Goal: Information Seeking & Learning: Find specific fact

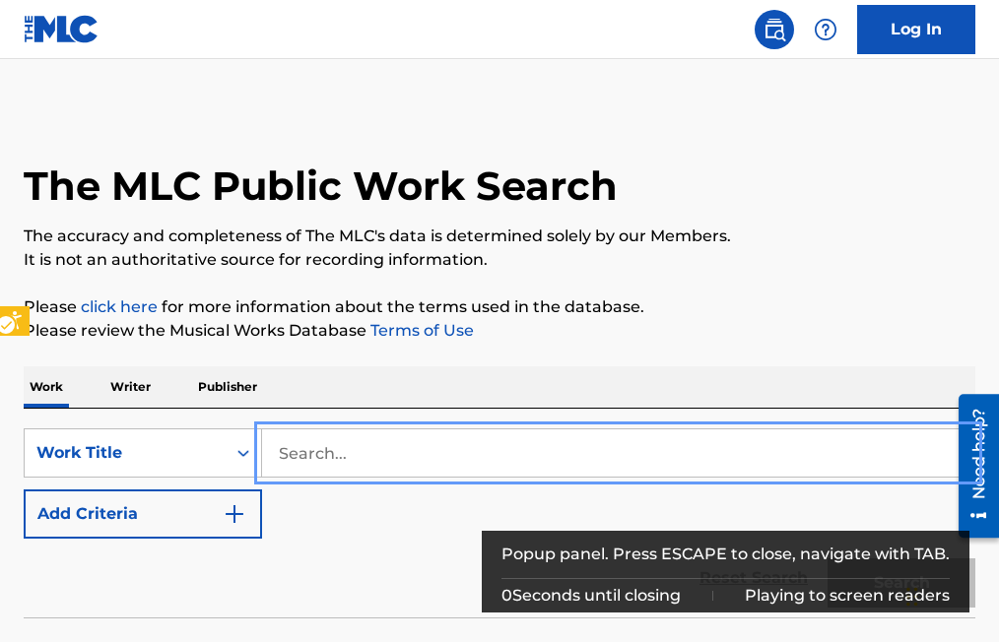
click at [278, 456] on input "Search..." at bounding box center [618, 452] width 712 height 47
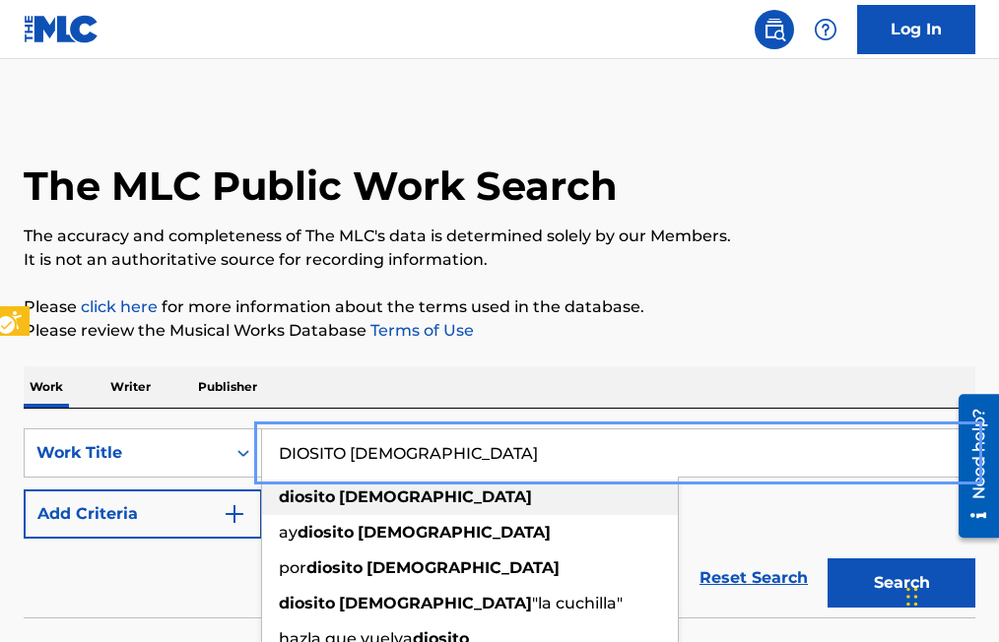
type input "DIOSITO [DEMOGRAPHIC_DATA]"
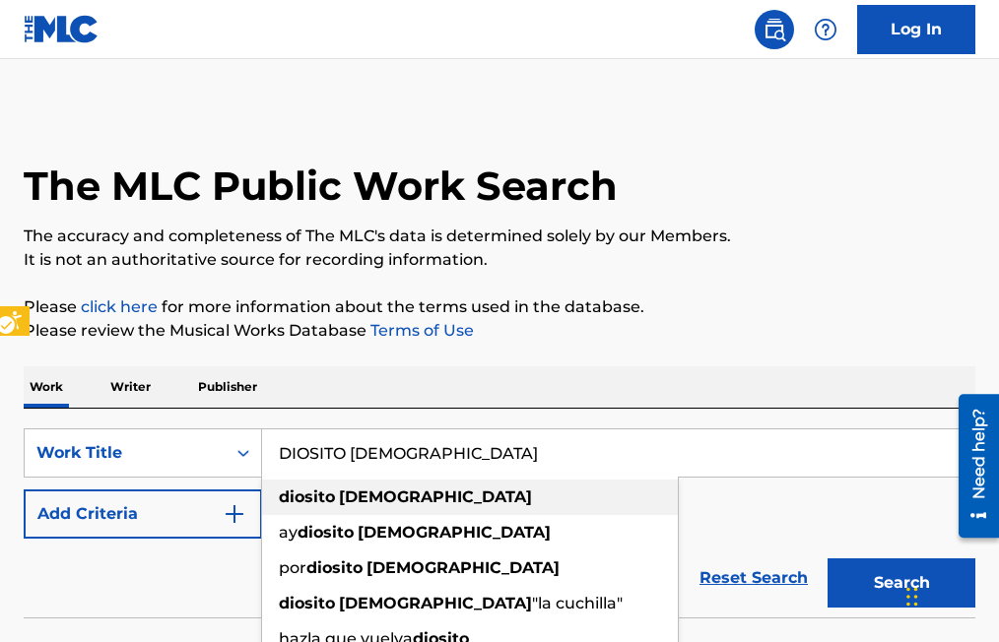
click at [365, 482] on div "diosito [DEMOGRAPHIC_DATA]" at bounding box center [470, 497] width 416 height 35
click at [285, 489] on strong "diosito" at bounding box center [307, 497] width 56 height 19
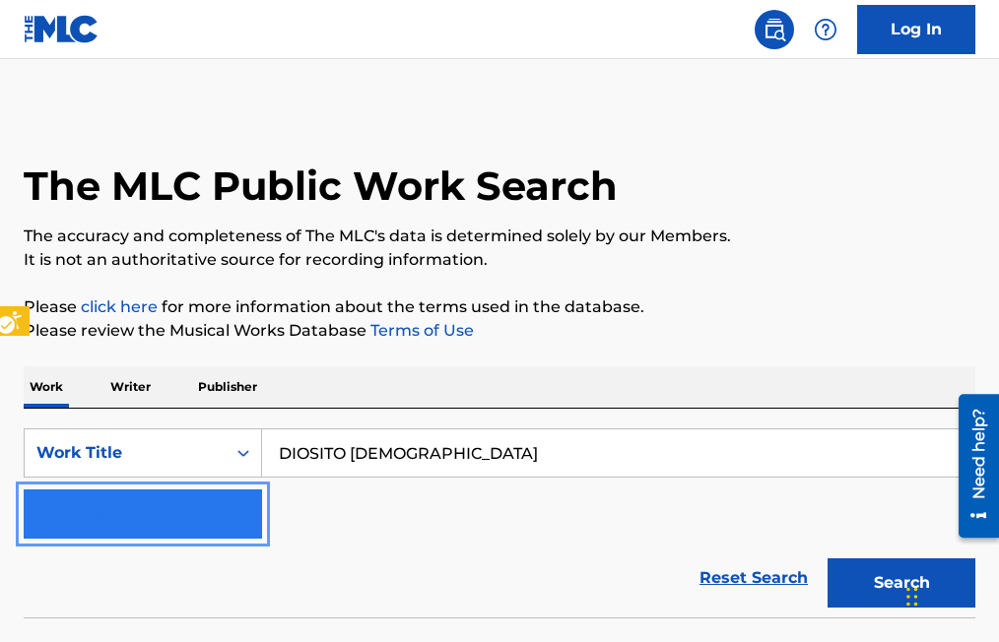
click at [227, 515] on img "Search Form" at bounding box center [235, 514] width 24 height 24
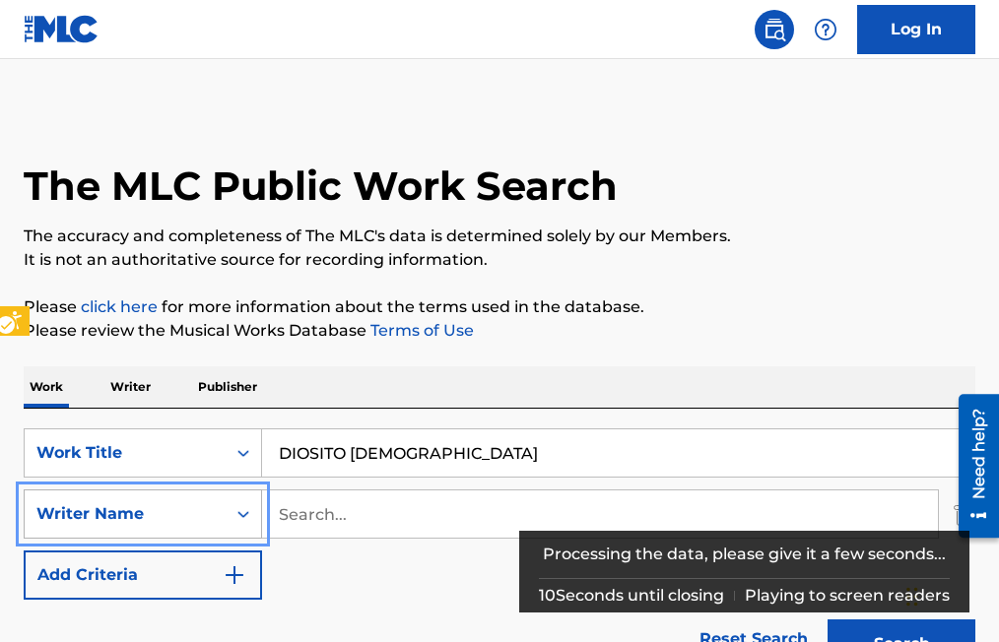
click at [206, 525] on div "Writer Name" at bounding box center [124, 514] width 177 height 24
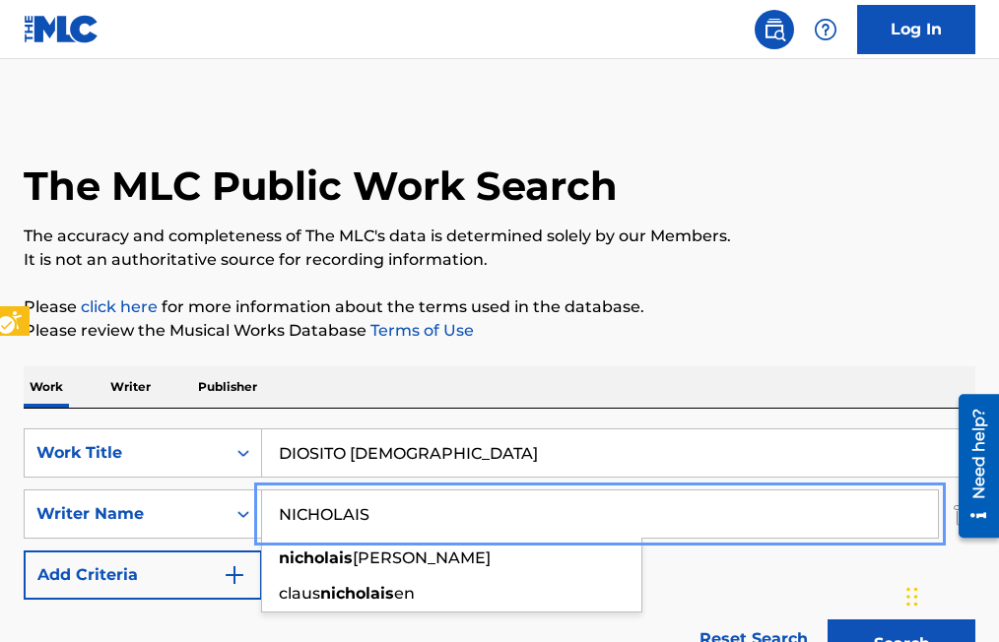
click at [358, 510] on input "NICHOLAIS" at bounding box center [600, 513] width 676 height 47
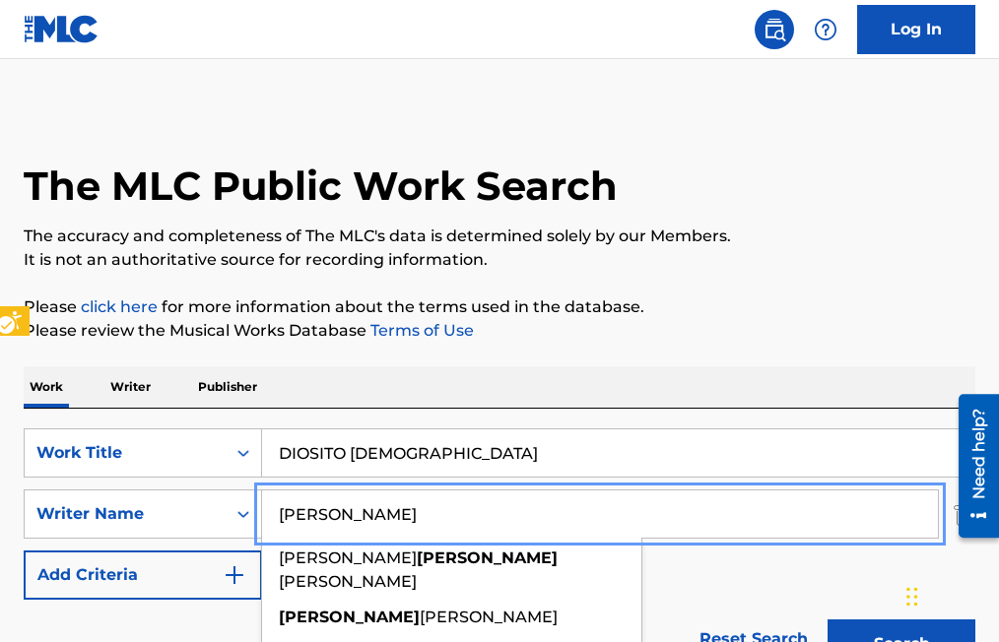
click at [371, 505] on input "[PERSON_NAME]" at bounding box center [600, 513] width 676 height 47
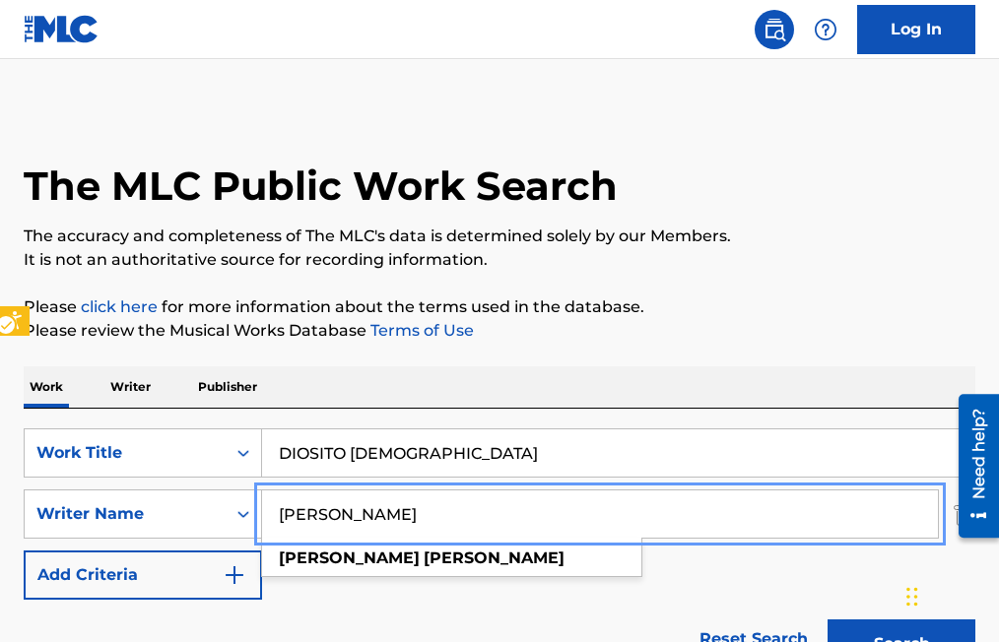
type input "[PERSON_NAME]"
click at [24, 551] on button "Add Criteria" at bounding box center [143, 575] width 238 height 49
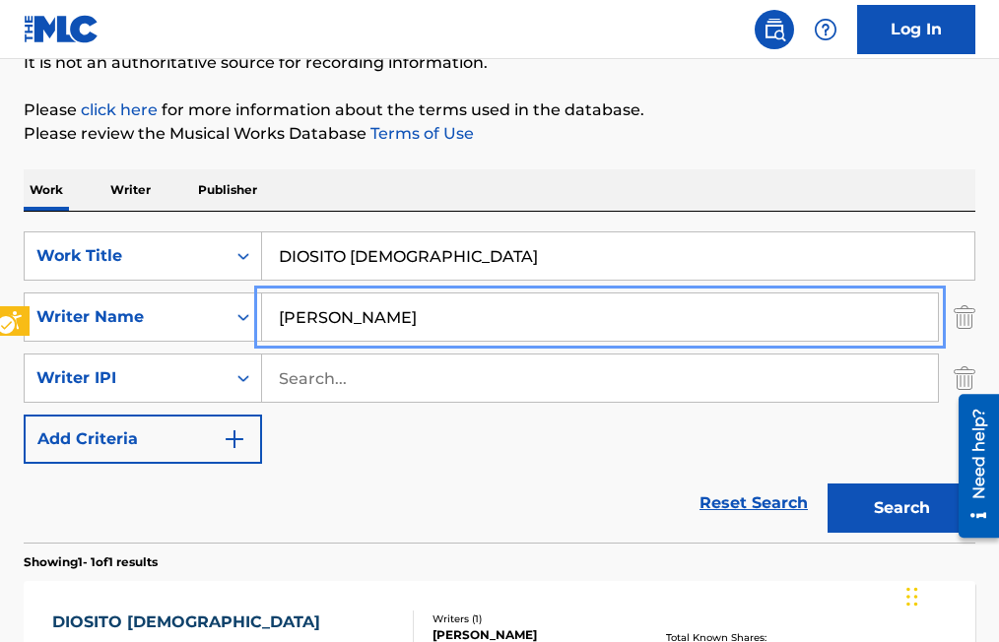
scroll to position [295, 0]
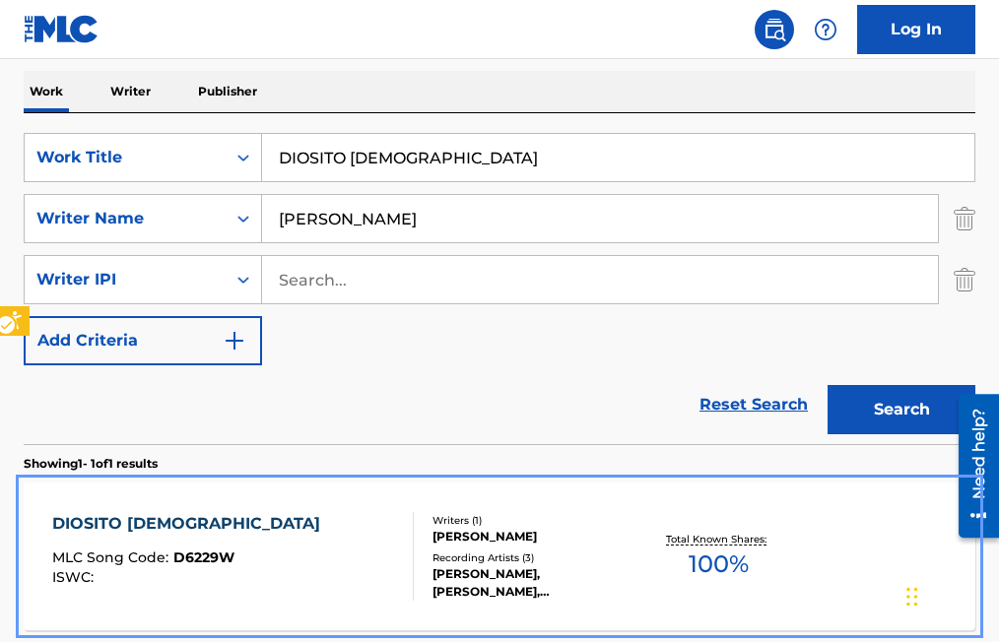
click at [215, 558] on span "D6229W" at bounding box center [203, 558] width 61 height 18
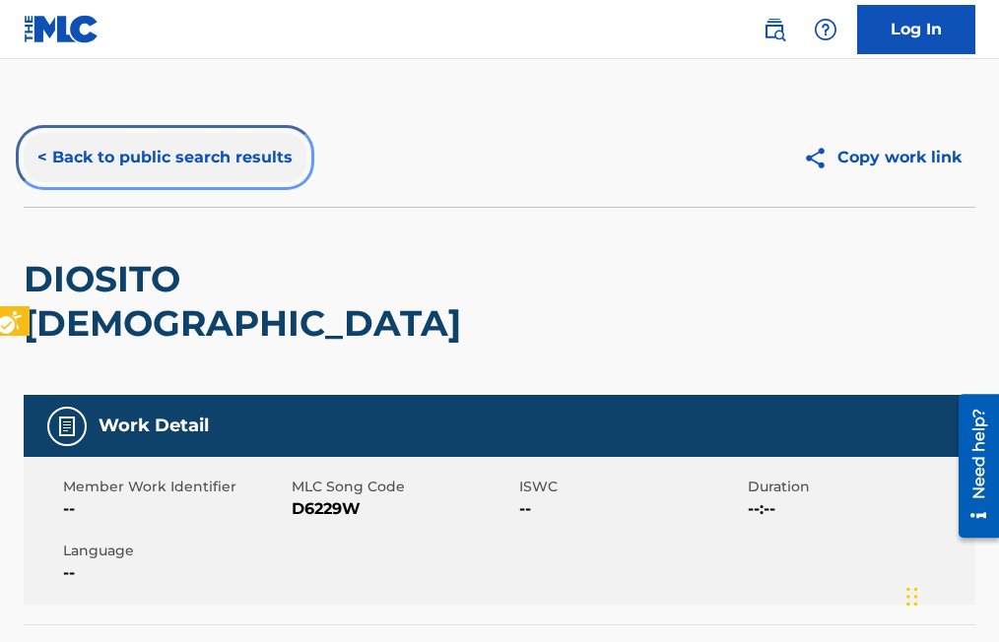
click at [41, 158] on button "< Back to public search results" at bounding box center [165, 157] width 283 height 49
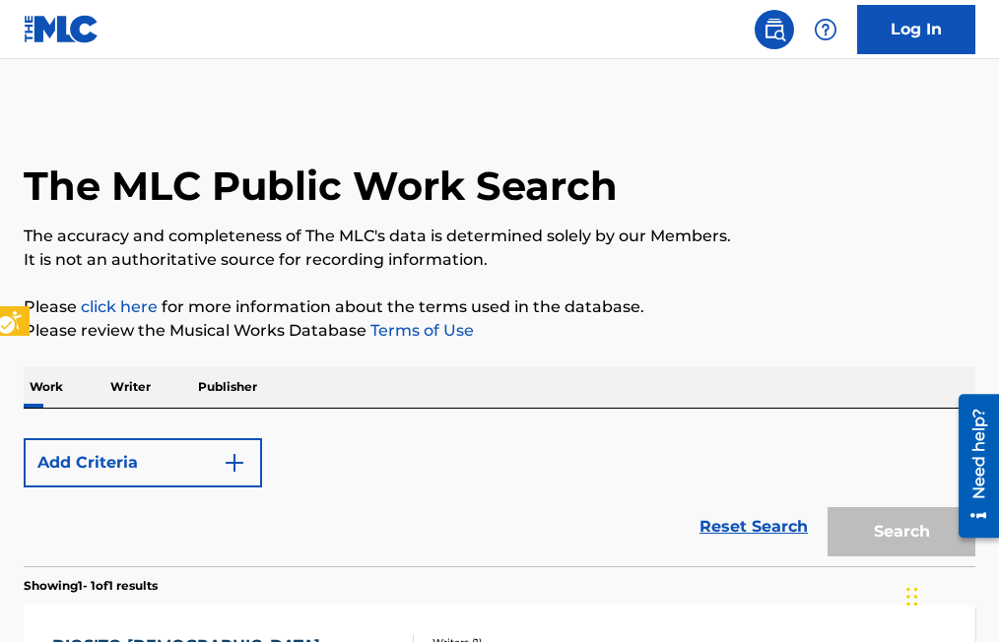
scroll to position [295, 0]
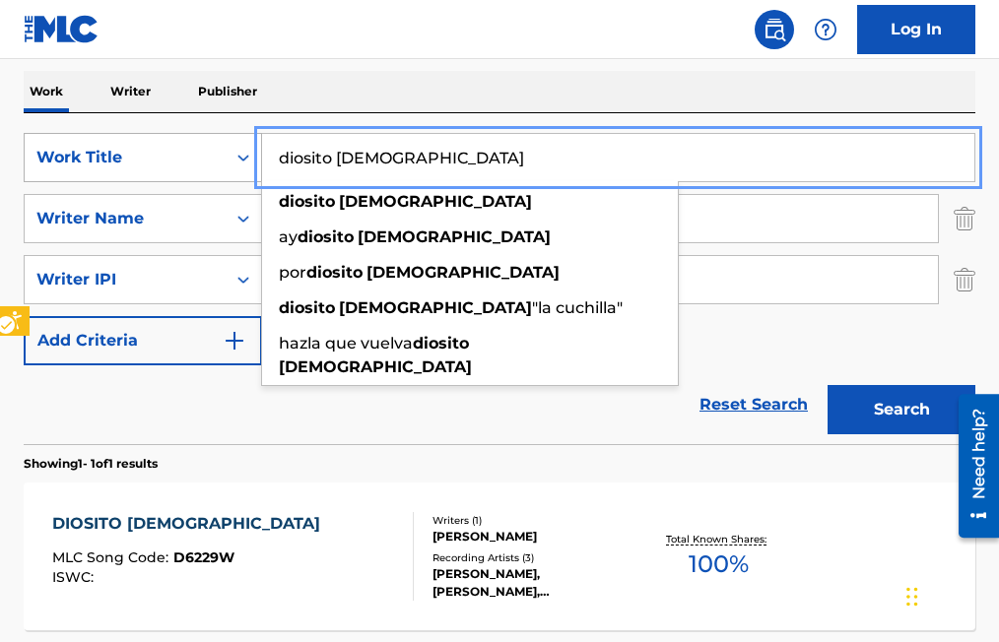
drag, startPoint x: 425, startPoint y: 159, endPoint x: 214, endPoint y: 164, distance: 211.8
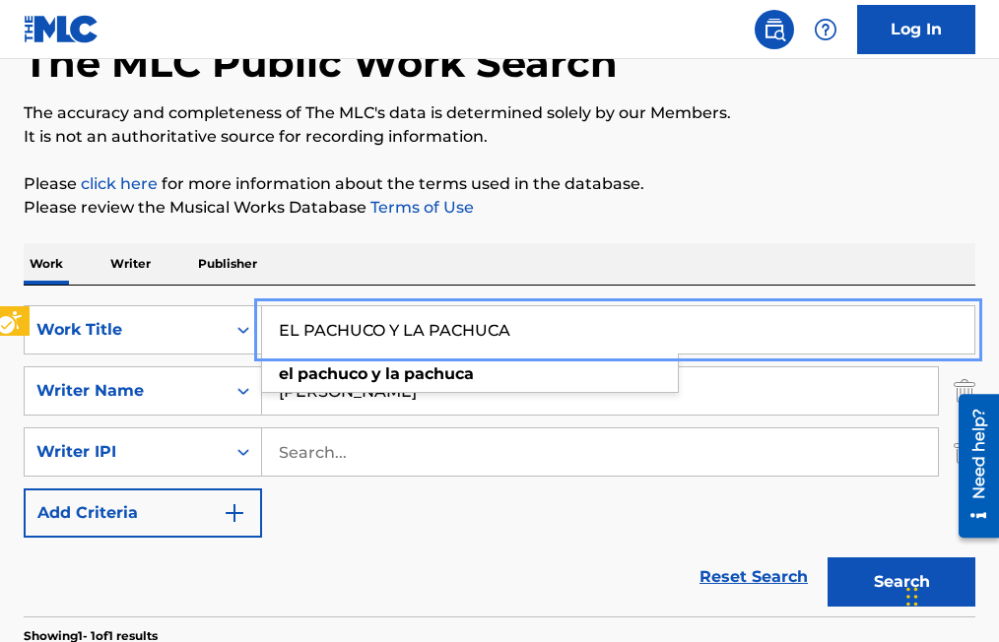
scroll to position [0, 0]
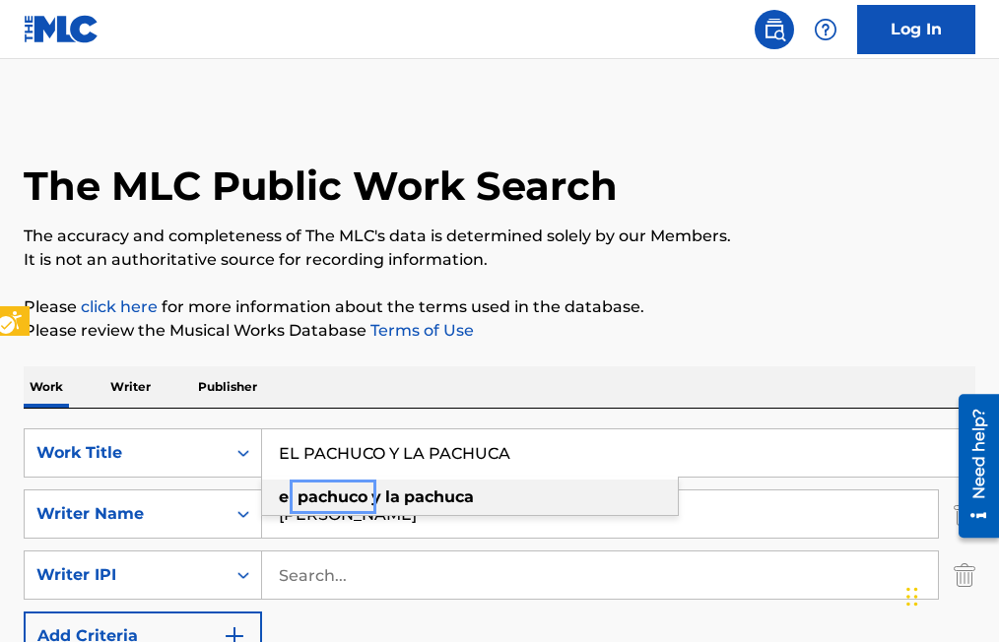
click at [310, 495] on strong "pachuco" at bounding box center [332, 497] width 70 height 19
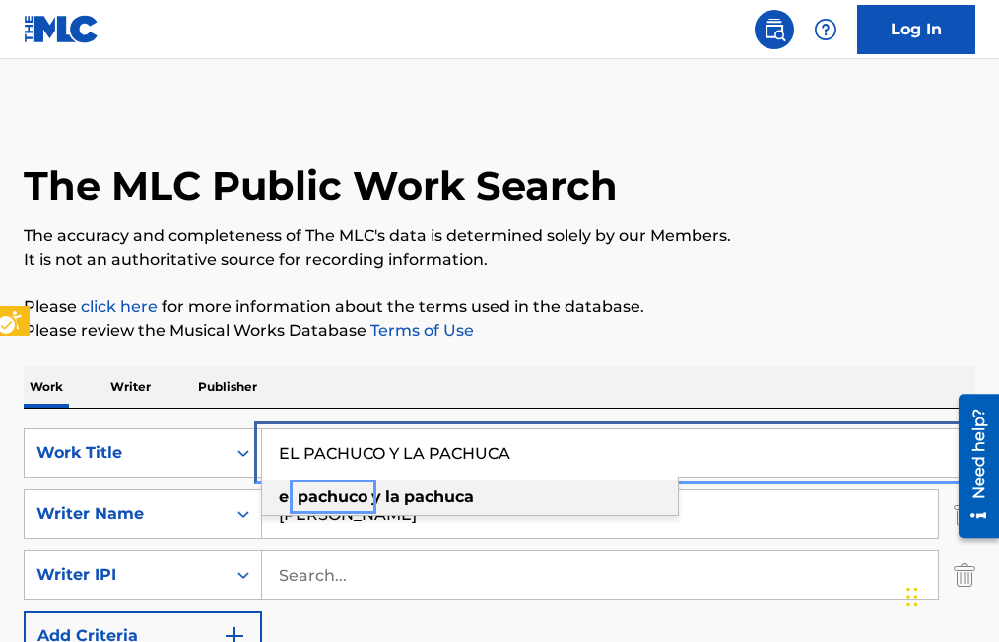
type input "el pachuco y la pachuca"
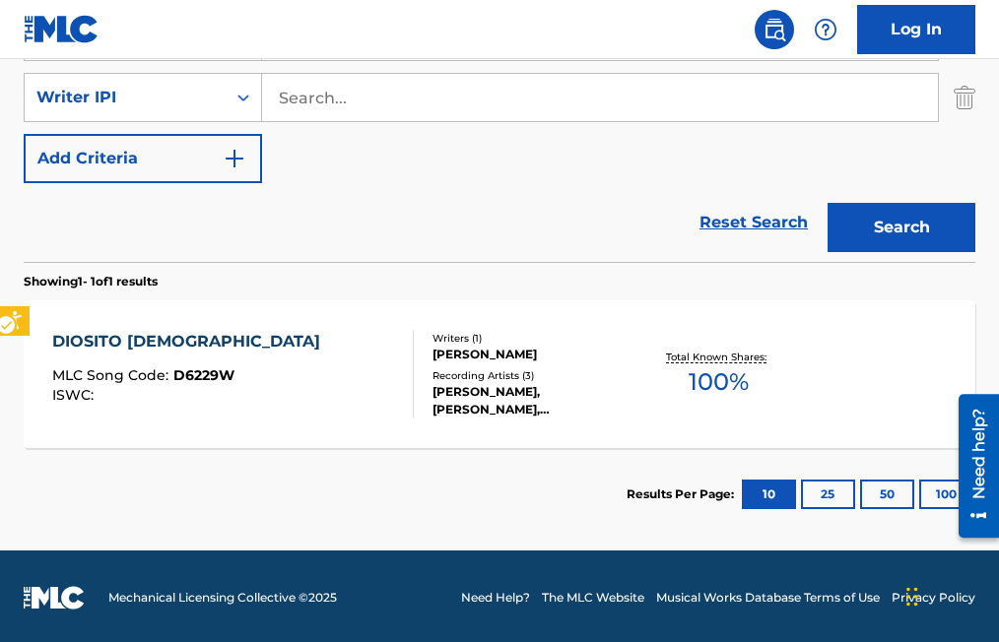
scroll to position [481, 0]
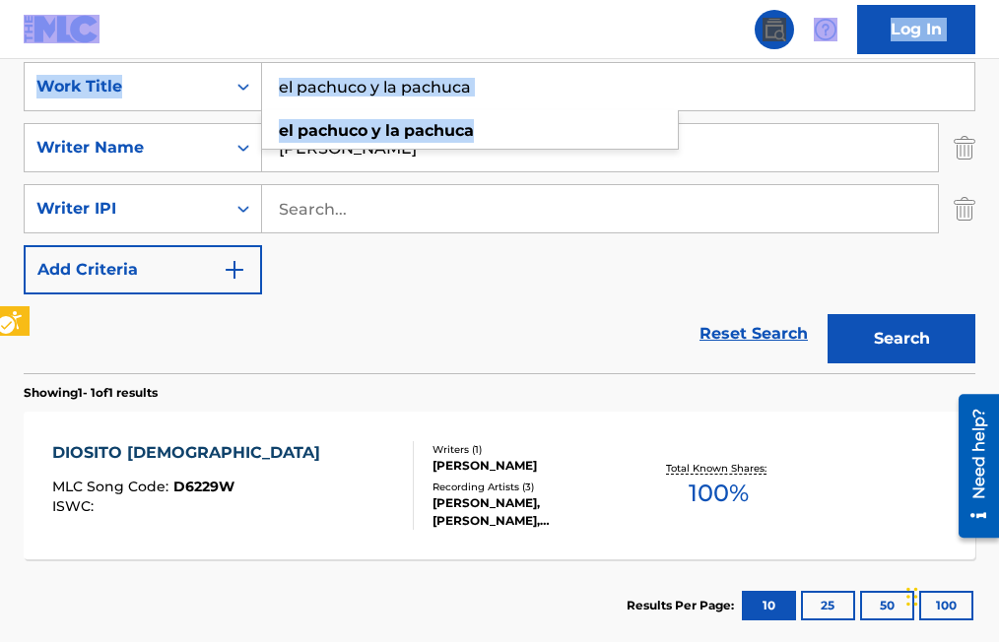
drag, startPoint x: 495, startPoint y: 12, endPoint x: 281, endPoint y: 15, distance: 214.7
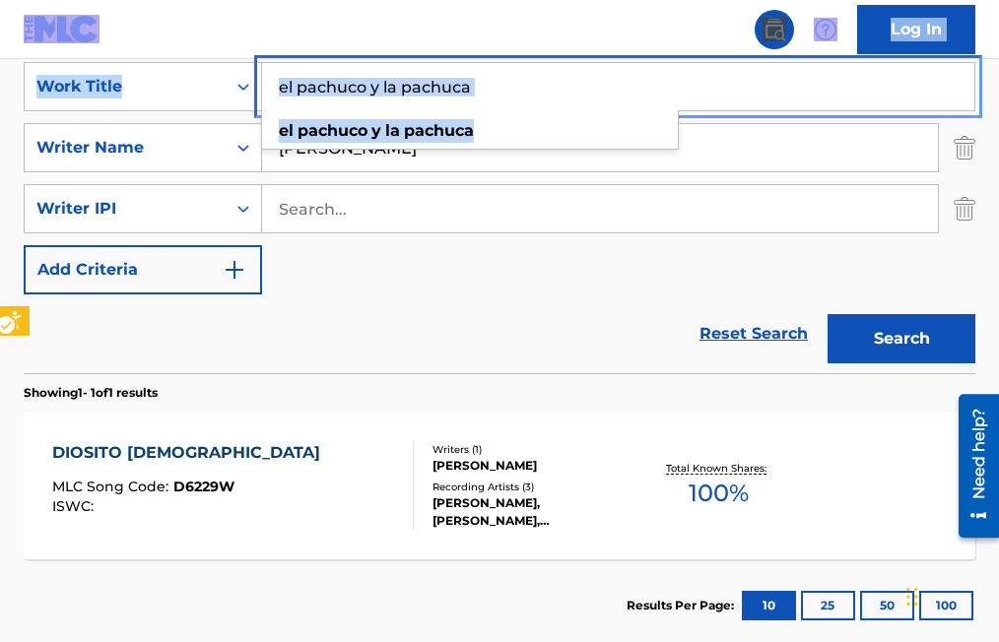
click at [281, 15] on div "| Redirects to homepage Public Search Log In The MLC Public Work Search The acc…" at bounding box center [499, 195] width 999 height 1123
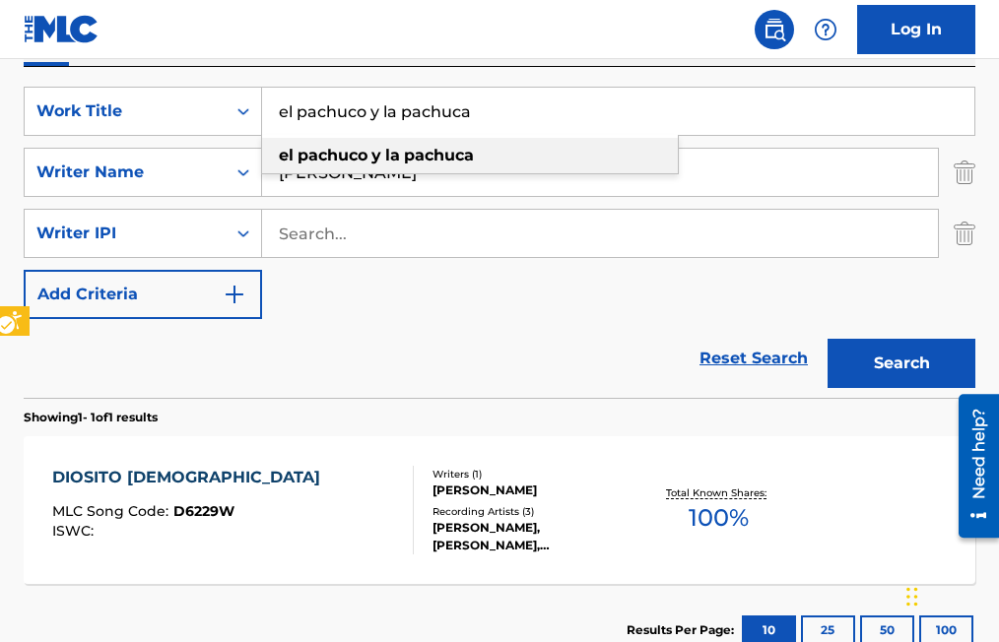
click at [487, 151] on div "el pachuco y la pachuca" at bounding box center [470, 155] width 416 height 35
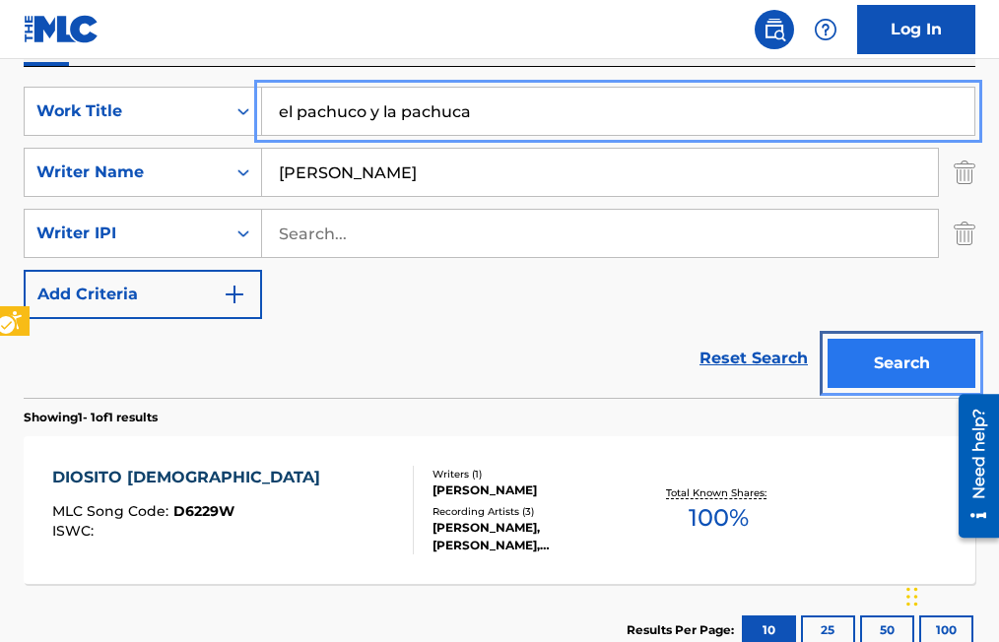
click at [890, 360] on button "Search" at bounding box center [901, 363] width 148 height 49
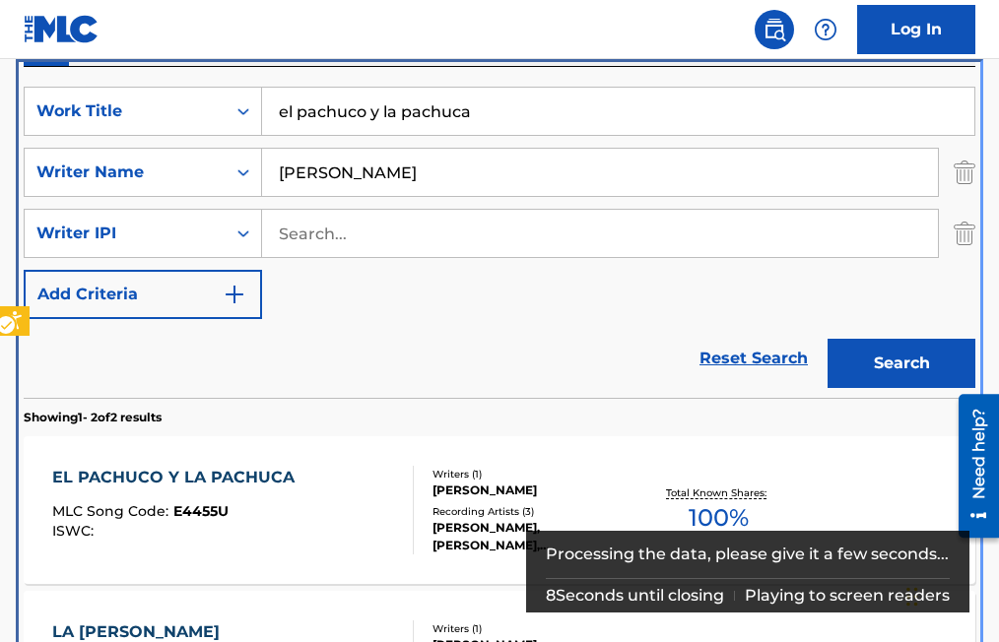
scroll to position [531, 0]
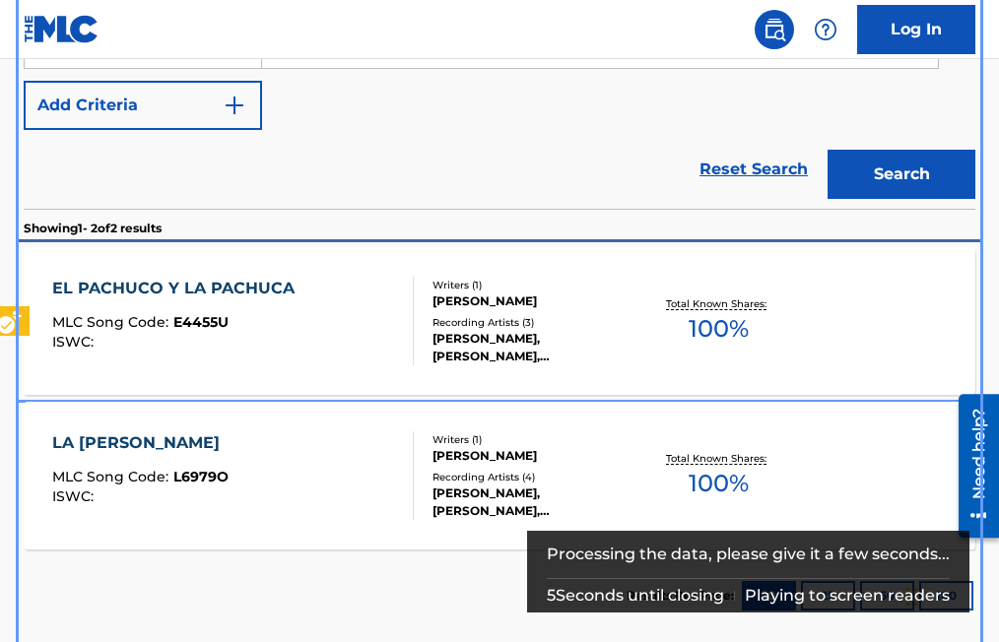
click at [214, 320] on span "E4455U" at bounding box center [200, 322] width 55 height 18
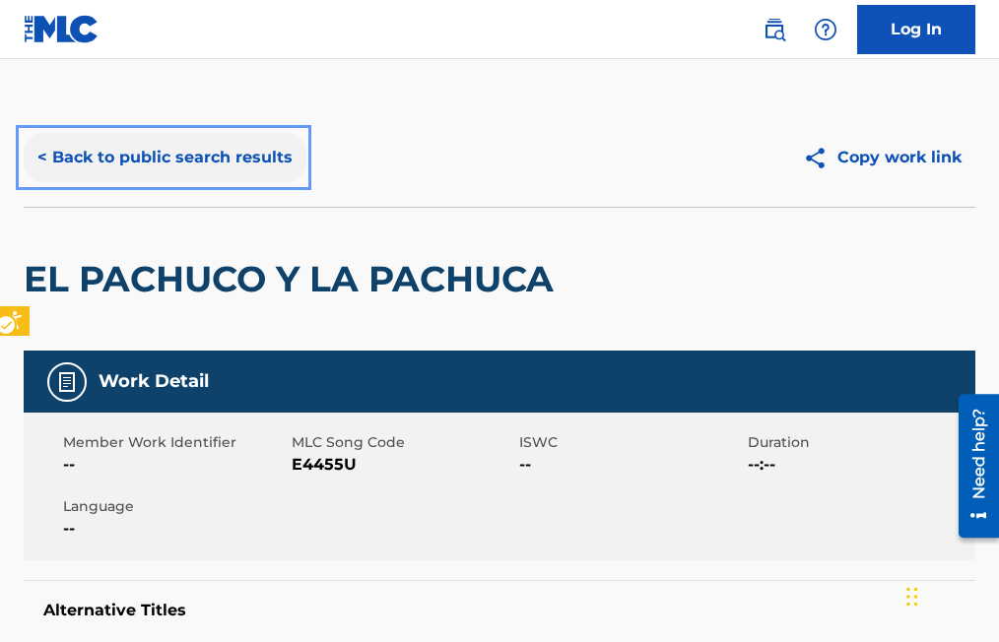
click at [35, 152] on button "< Back to public search results" at bounding box center [165, 157] width 283 height 49
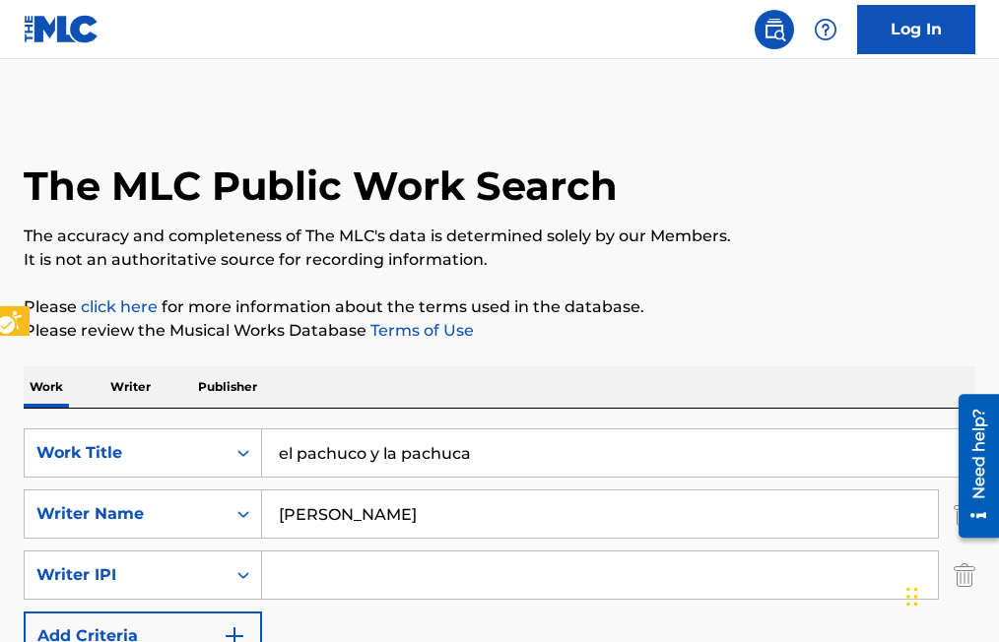
scroll to position [635, 0]
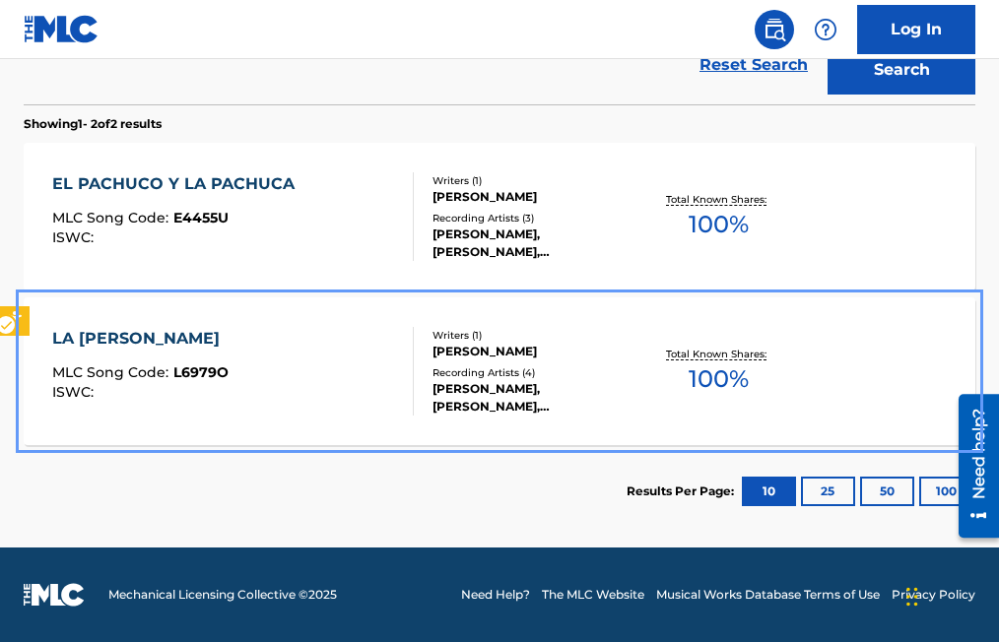
click at [206, 366] on span "L6979O" at bounding box center [200, 372] width 55 height 18
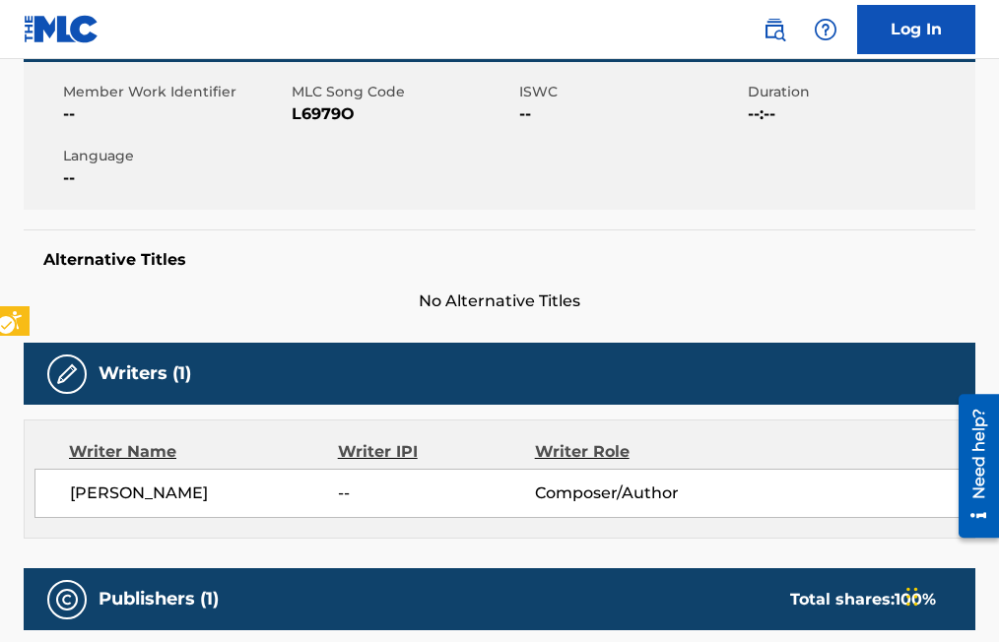
scroll to position [295, 0]
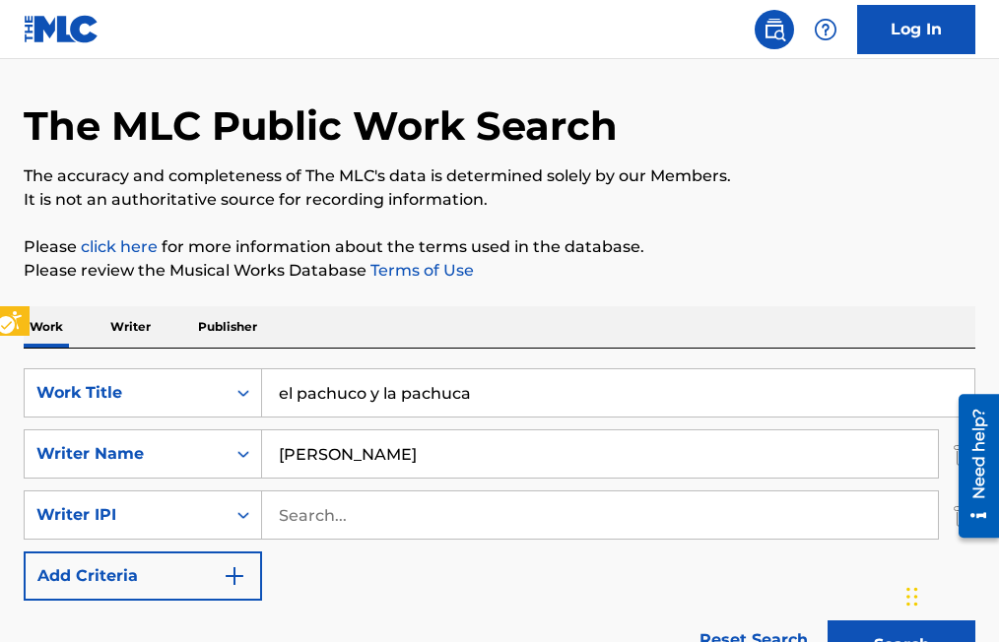
scroll to position [44, 0]
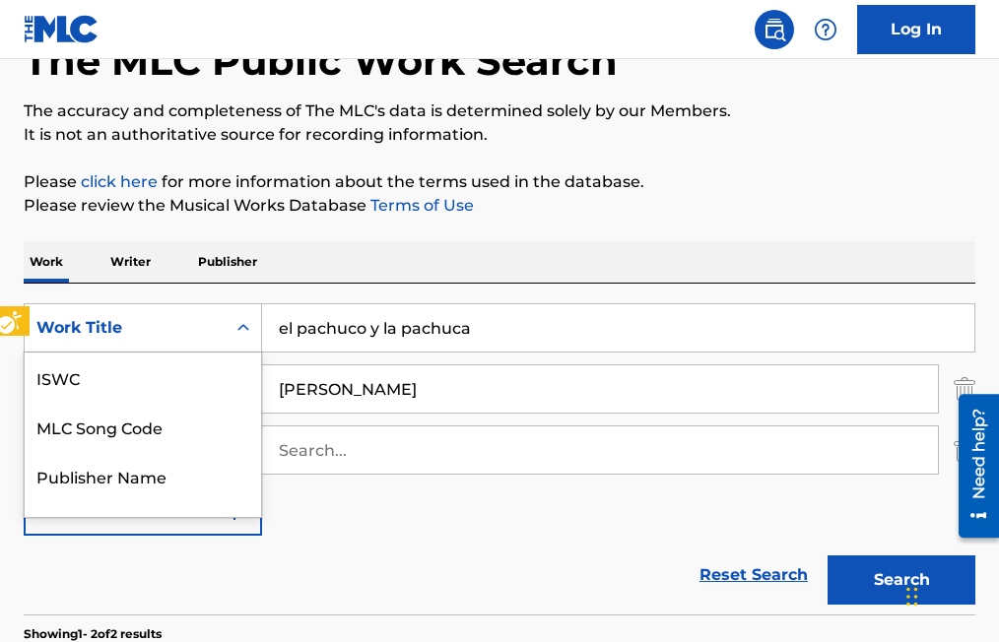
click at [249, 353] on div "6 results available. Use Up and Down to choose options, press Enter to select t…" at bounding box center [143, 327] width 238 height 49
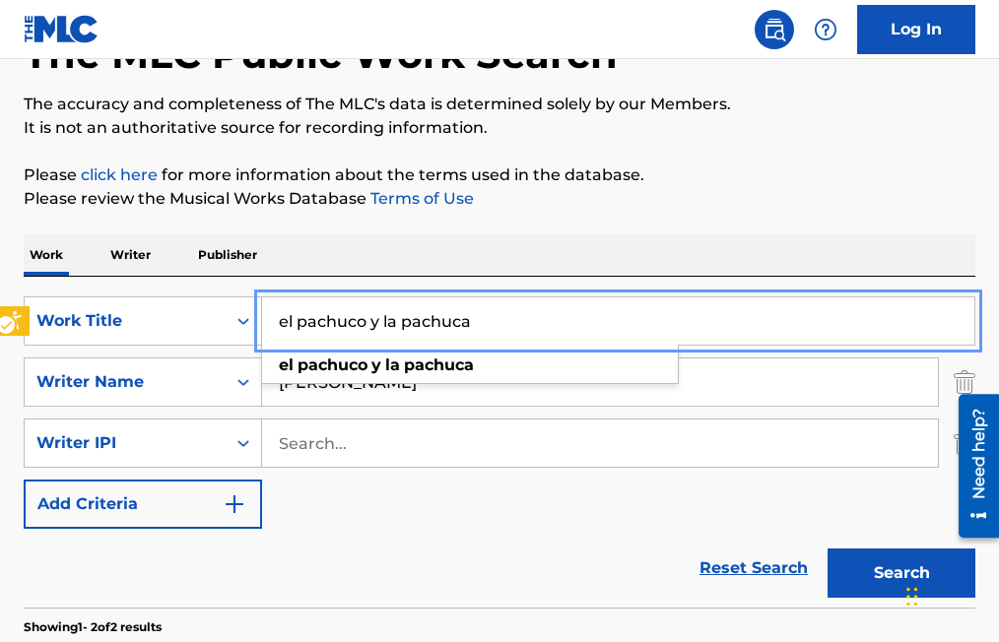
drag, startPoint x: 505, startPoint y: 338, endPoint x: 275, endPoint y: 336, distance: 230.5
click at [275, 336] on input "el pachuco y la pachuca" at bounding box center [618, 320] width 712 height 47
type input "PONLE TIA"
click at [827, 549] on button "Search" at bounding box center [901, 573] width 148 height 49
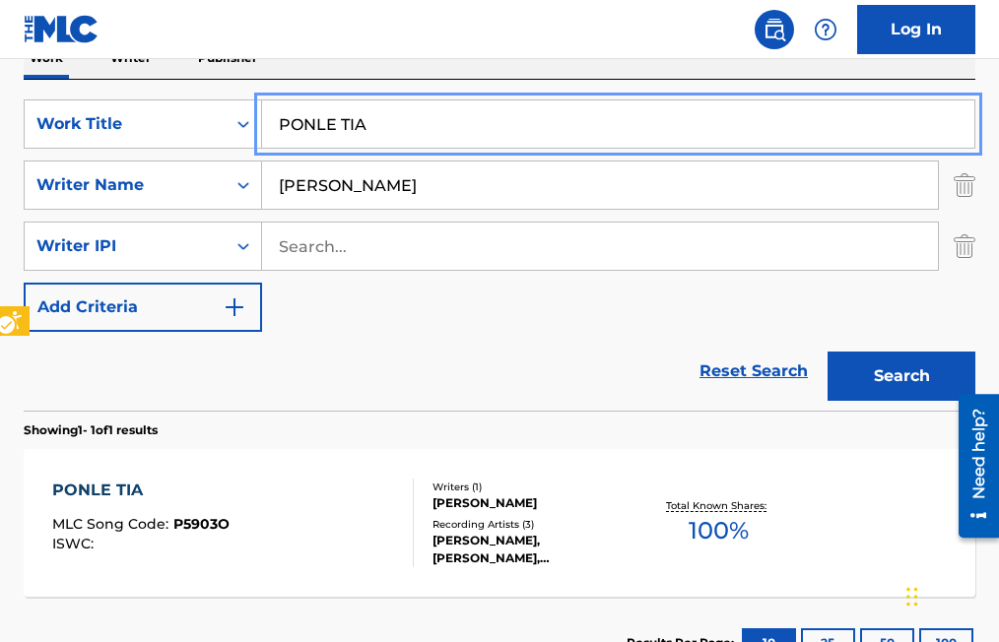
scroll to position [427, 0]
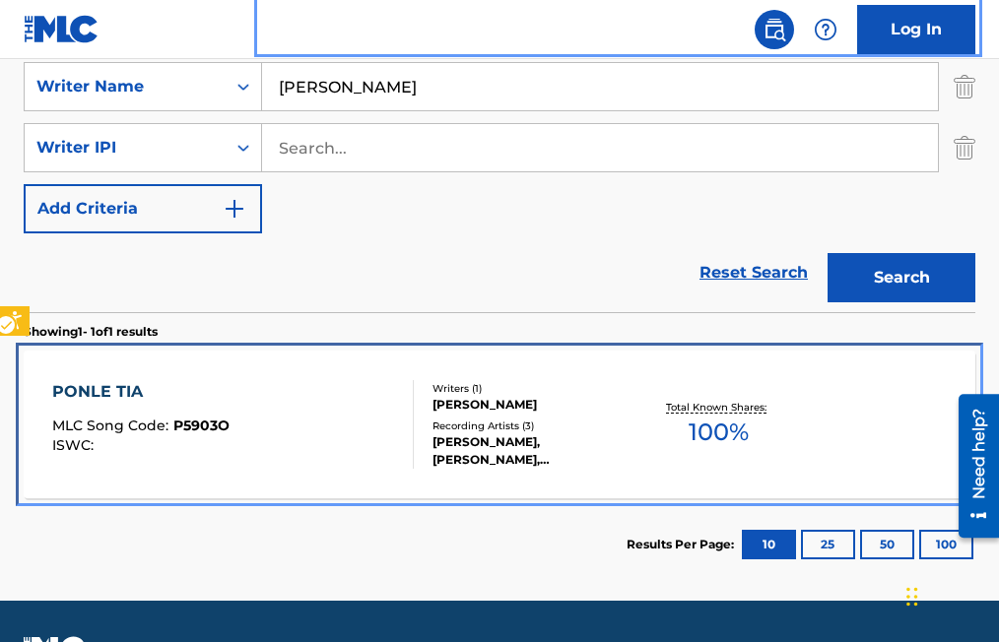
click at [196, 427] on span "P5903O" at bounding box center [201, 426] width 56 height 18
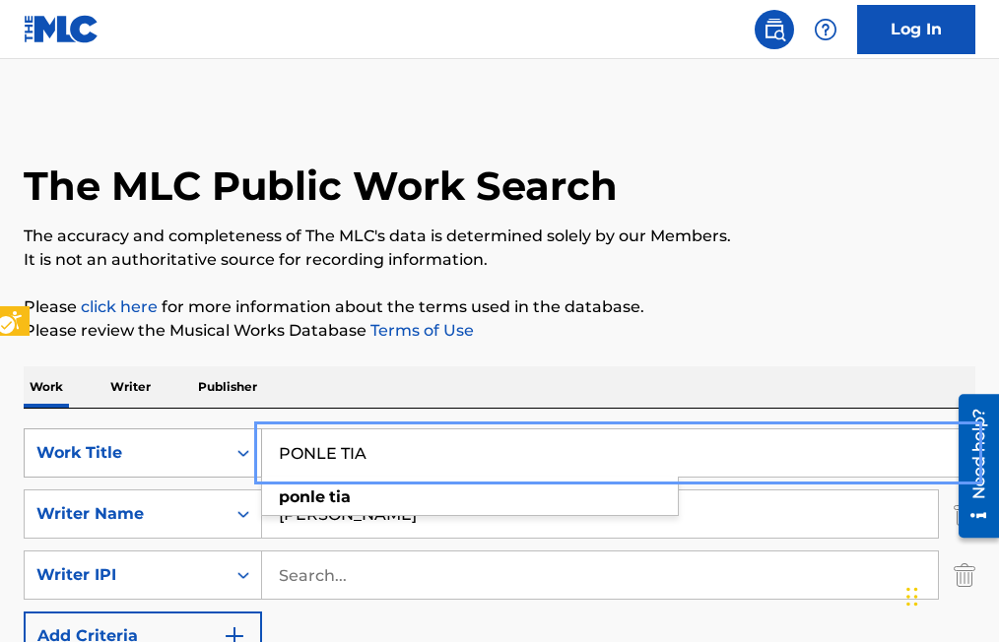
drag, startPoint x: 387, startPoint y: 450, endPoint x: 206, endPoint y: 445, distance: 181.3
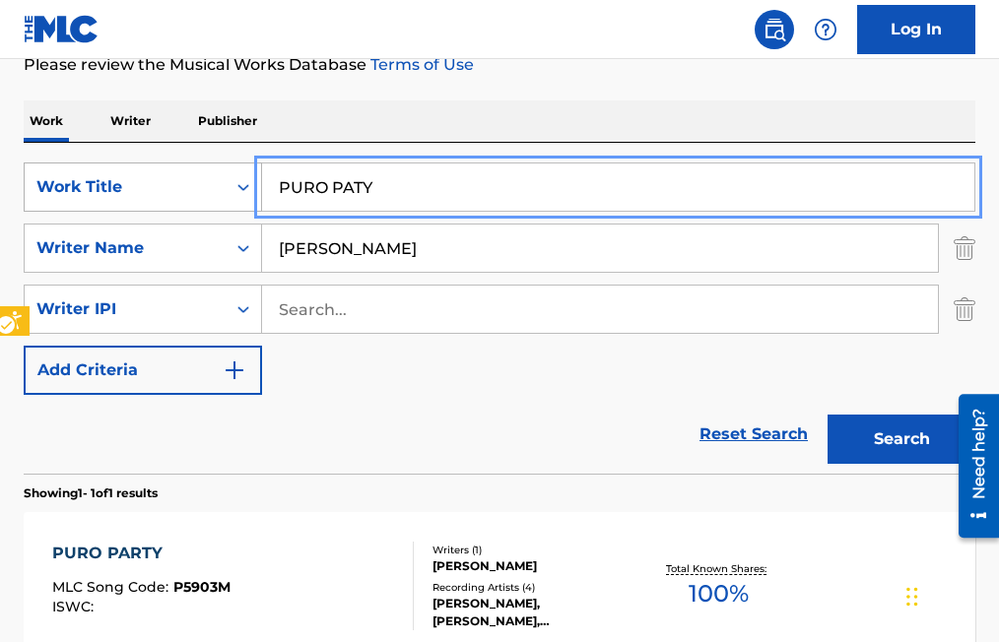
scroll to position [295, 0]
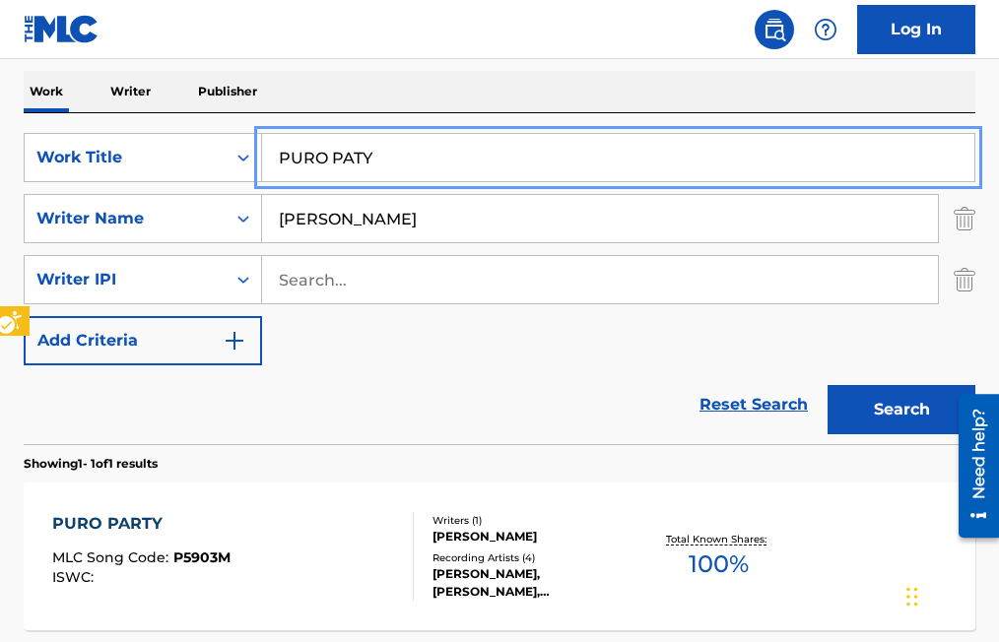
click at [350, 159] on input "PURO PATY" at bounding box center [618, 157] width 712 height 47
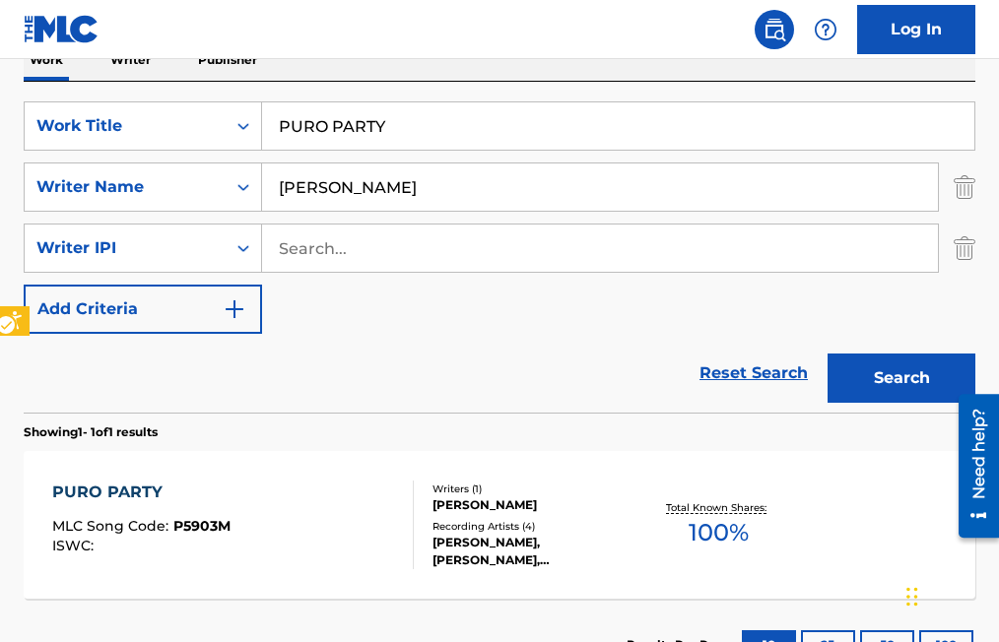
scroll to position [481, 0]
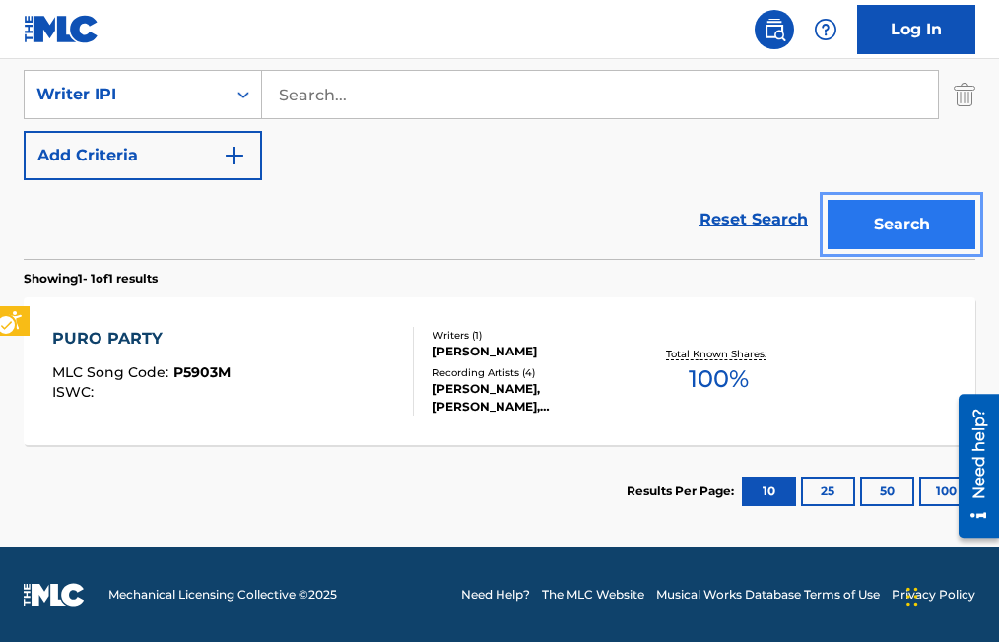
click at [899, 227] on button "Search" at bounding box center [901, 224] width 148 height 49
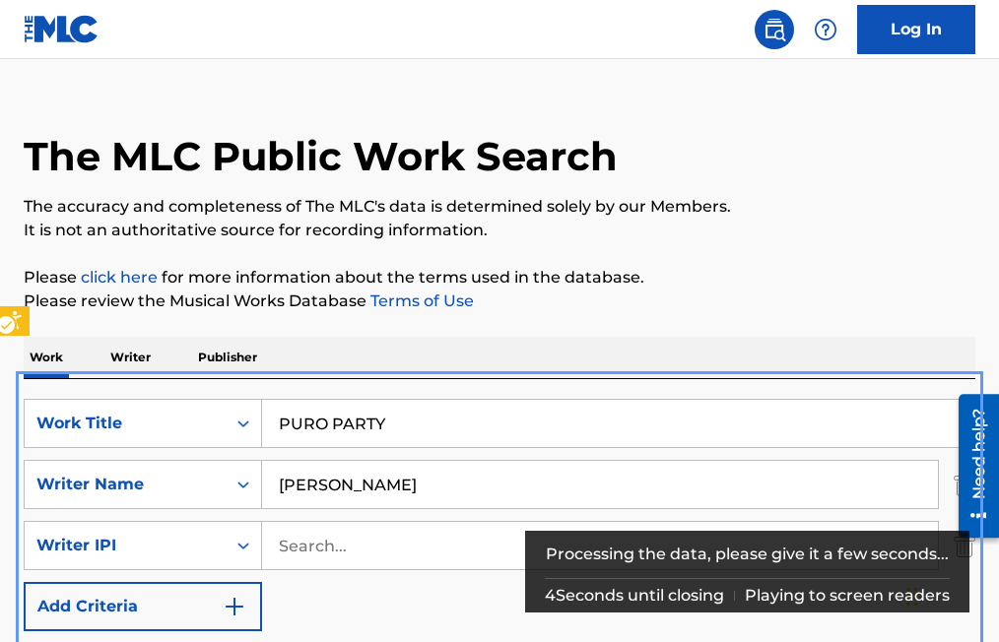
scroll to position [0, 0]
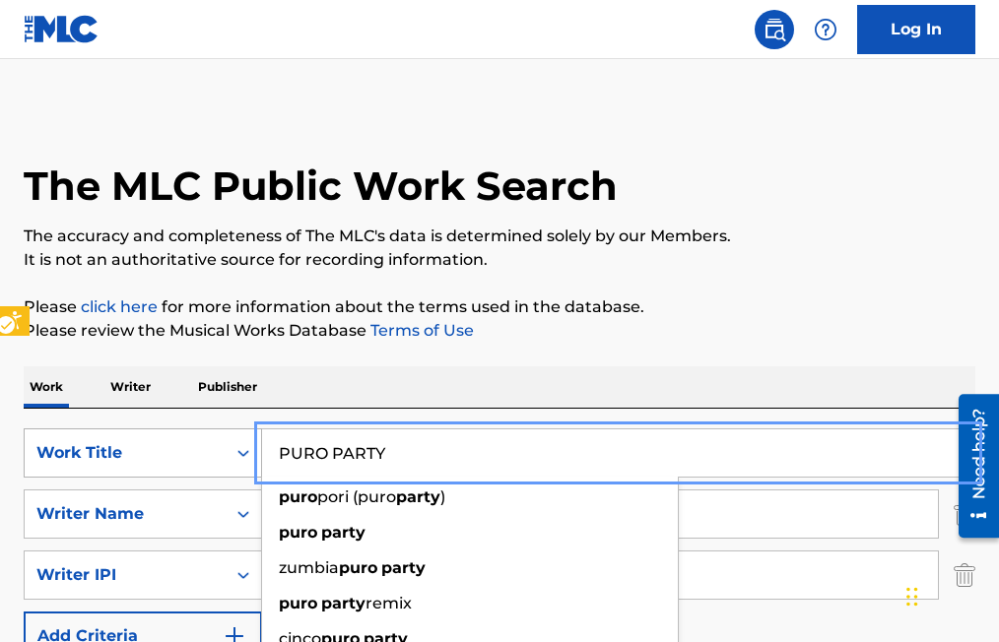
drag, startPoint x: 411, startPoint y: 456, endPoint x: 191, endPoint y: 457, distance: 219.6
click at [191, 457] on div "SearchWithCriteria80339b2d-d111-4e8c-898f-f43a0b248082 Work Title PURO PARTY pu…" at bounding box center [499, 452] width 951 height 49
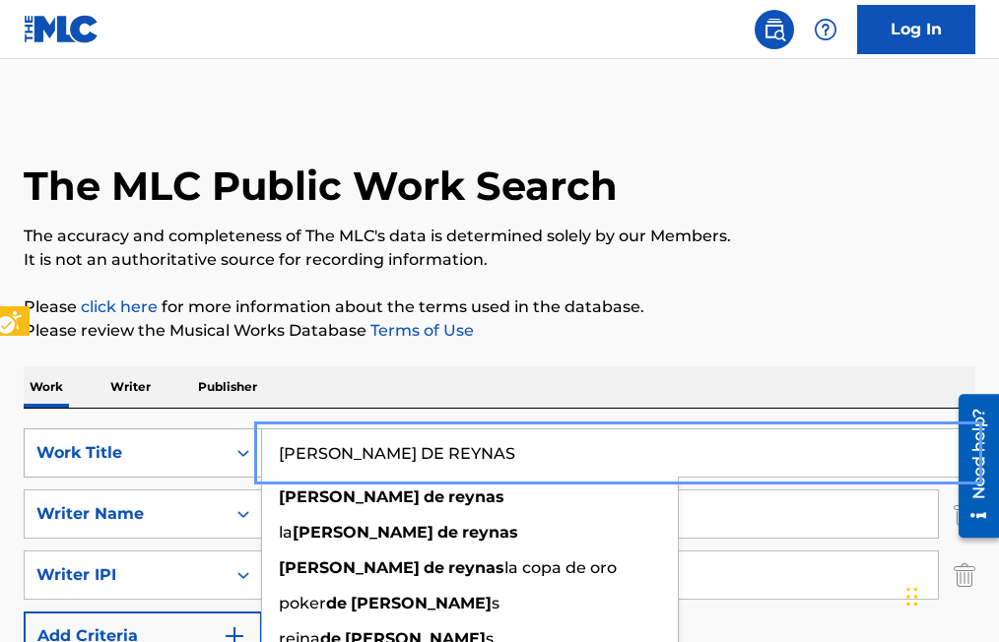
type input "[PERSON_NAME] DE REYNAS"
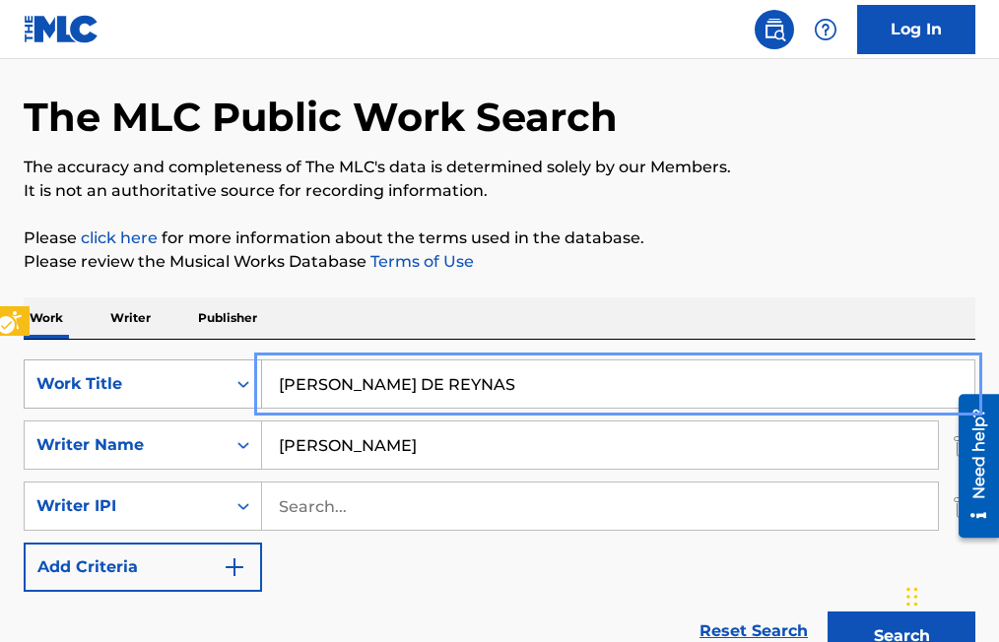
scroll to position [98, 0]
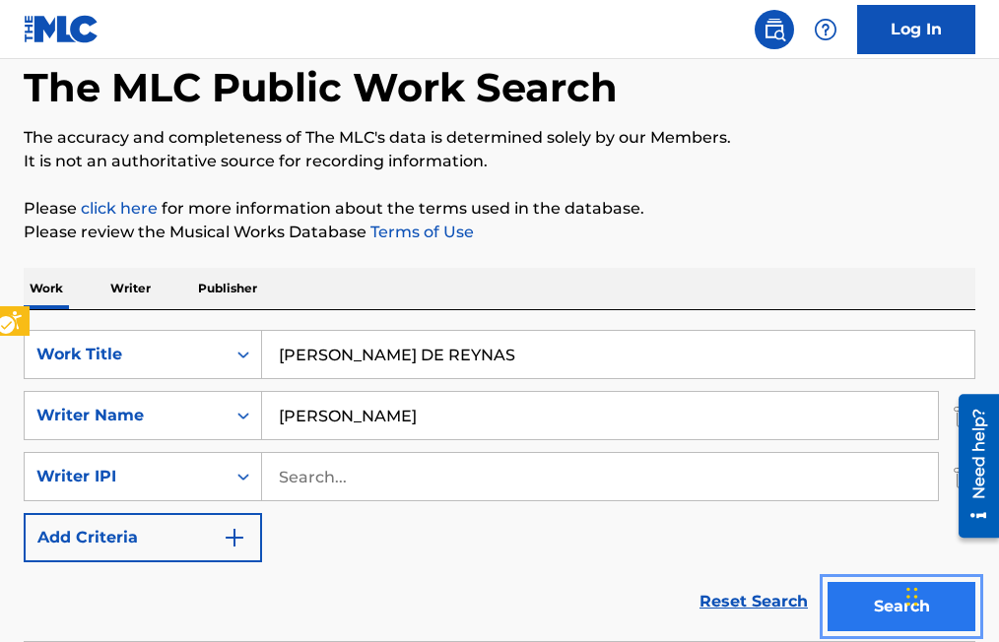
click at [885, 606] on button "Search" at bounding box center [901, 606] width 148 height 49
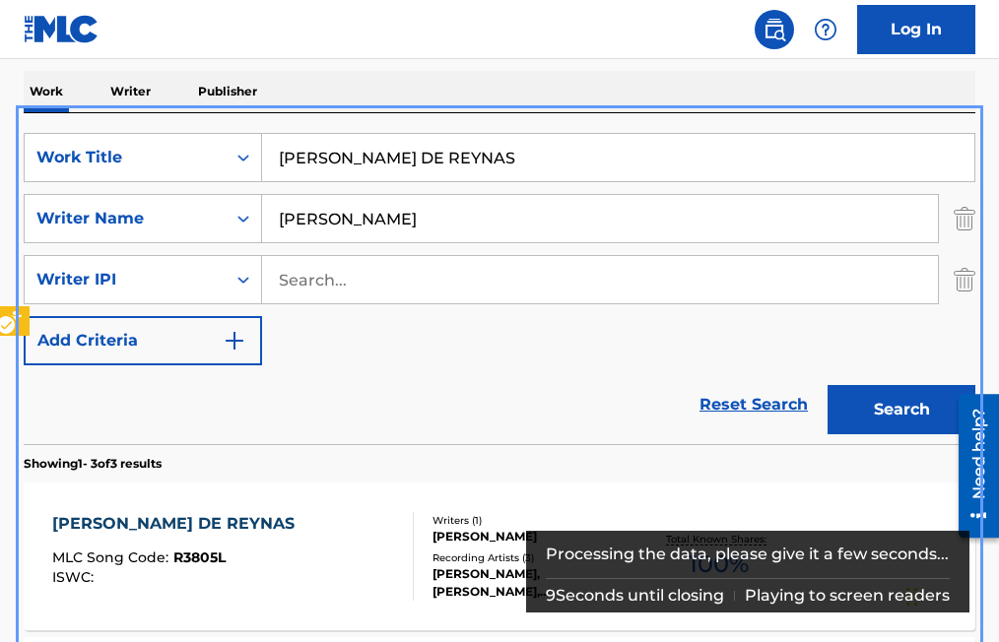
scroll to position [409, 0]
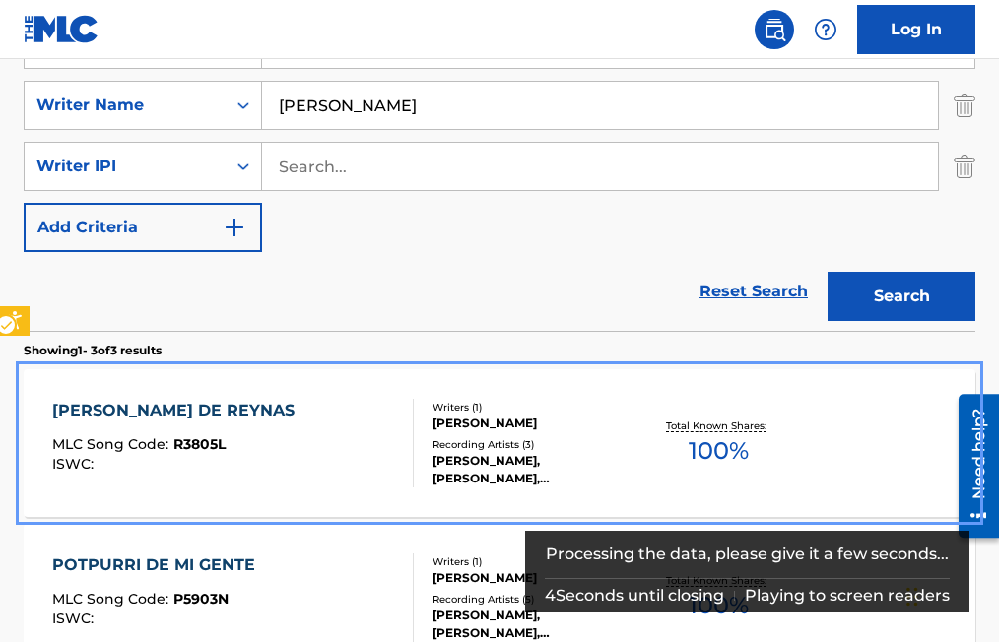
click at [184, 445] on span "R3805L" at bounding box center [199, 444] width 52 height 18
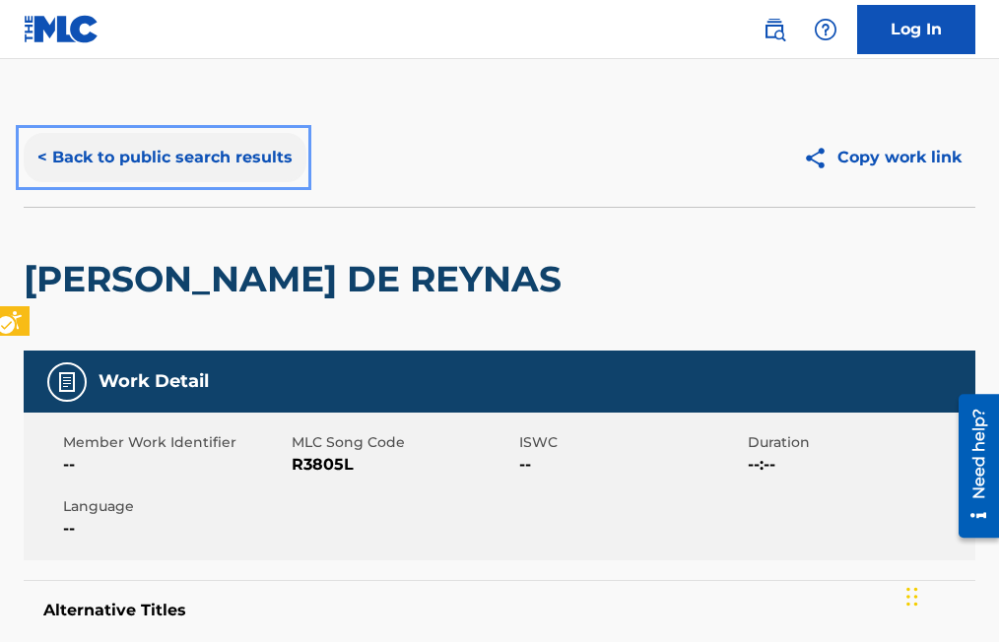
click at [39, 156] on button "< Back to public search results" at bounding box center [165, 157] width 283 height 49
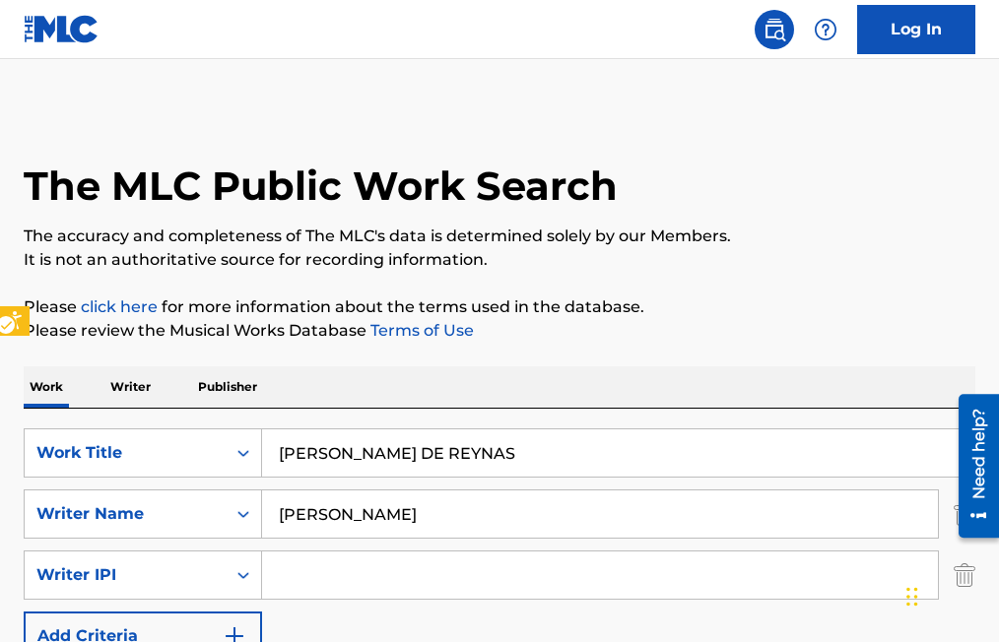
scroll to position [409, 0]
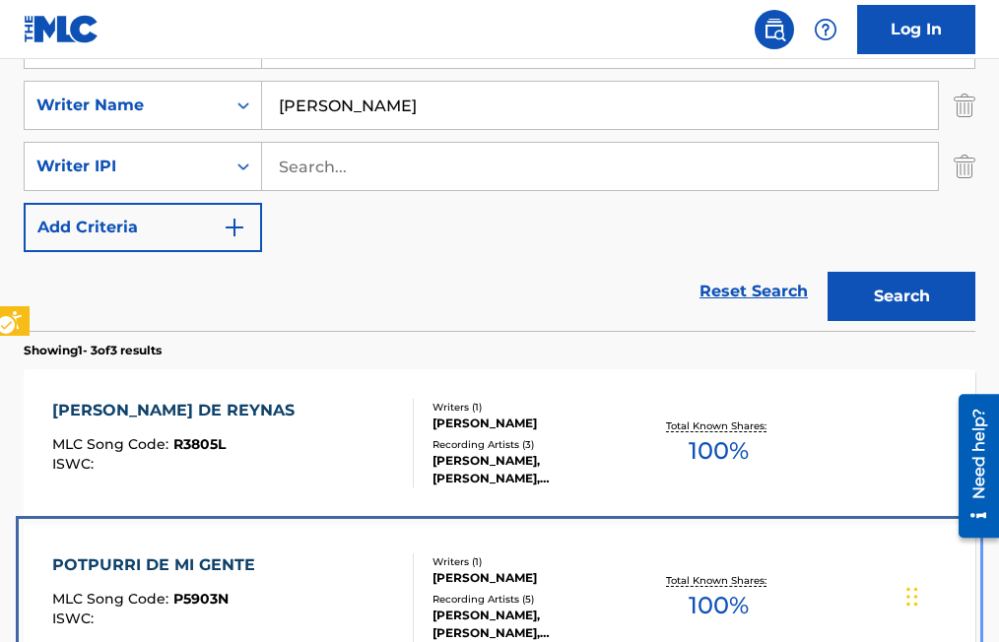
click at [213, 603] on span "P5903N" at bounding box center [200, 599] width 55 height 18
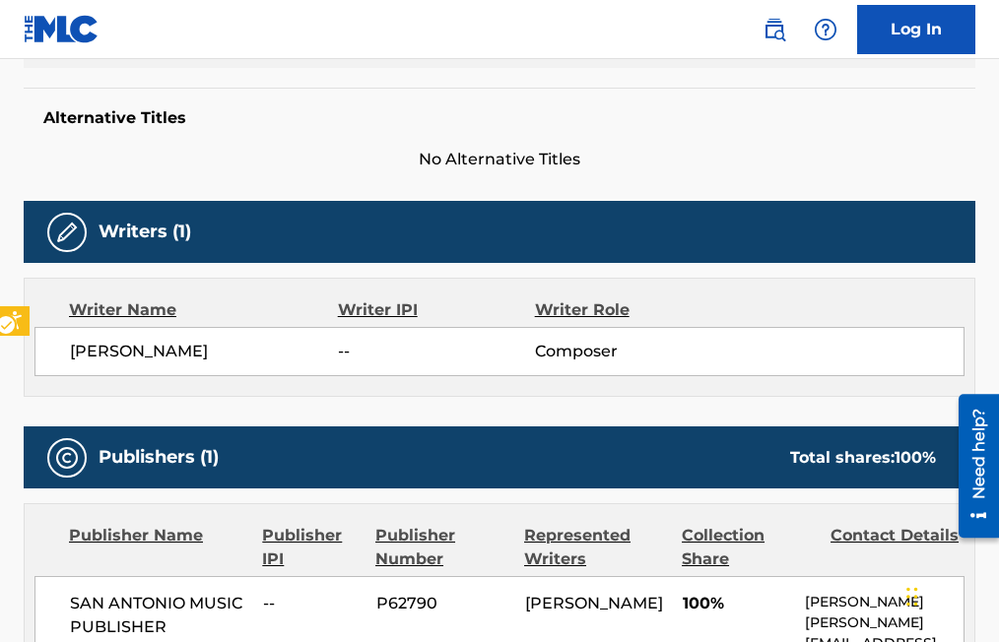
scroll to position [394, 0]
